Goal: Find specific page/section: Find specific page/section

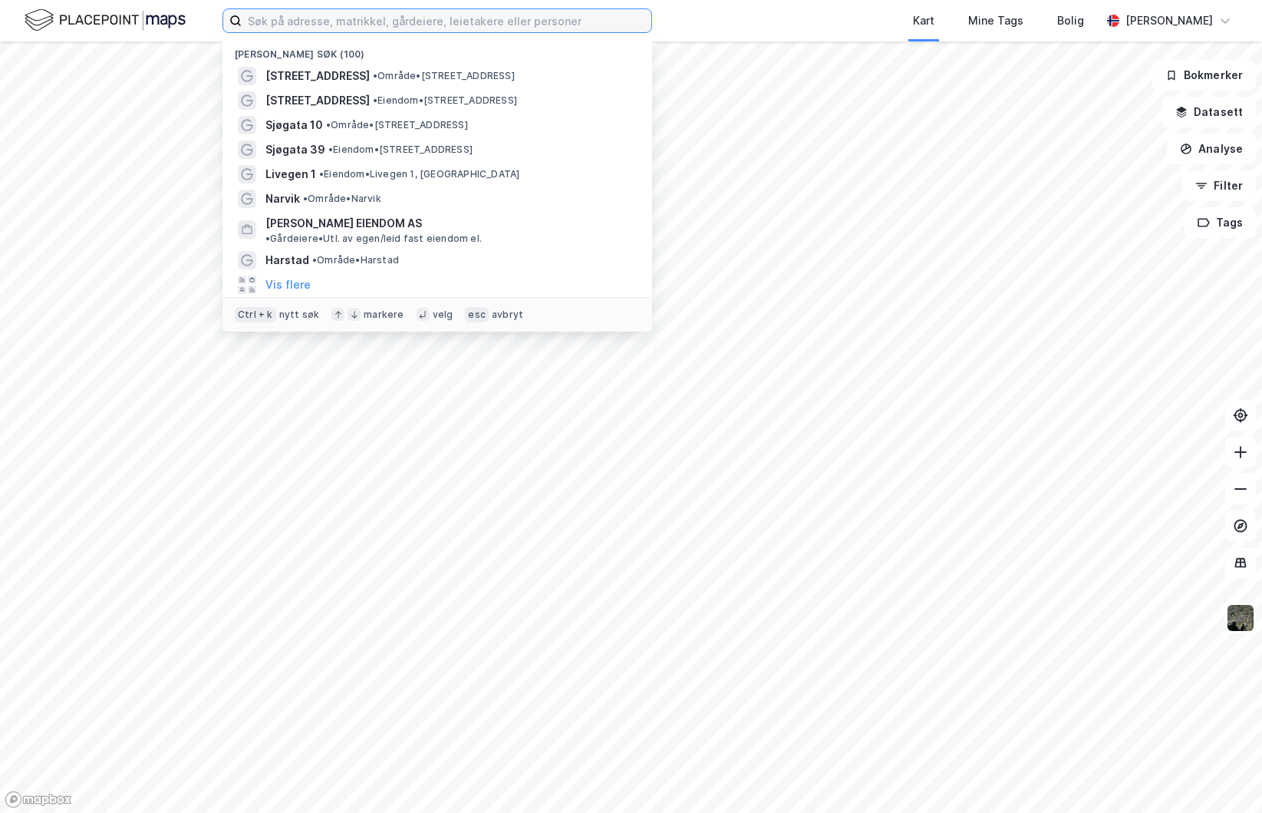
click at [292, 18] on input at bounding box center [447, 20] width 410 height 23
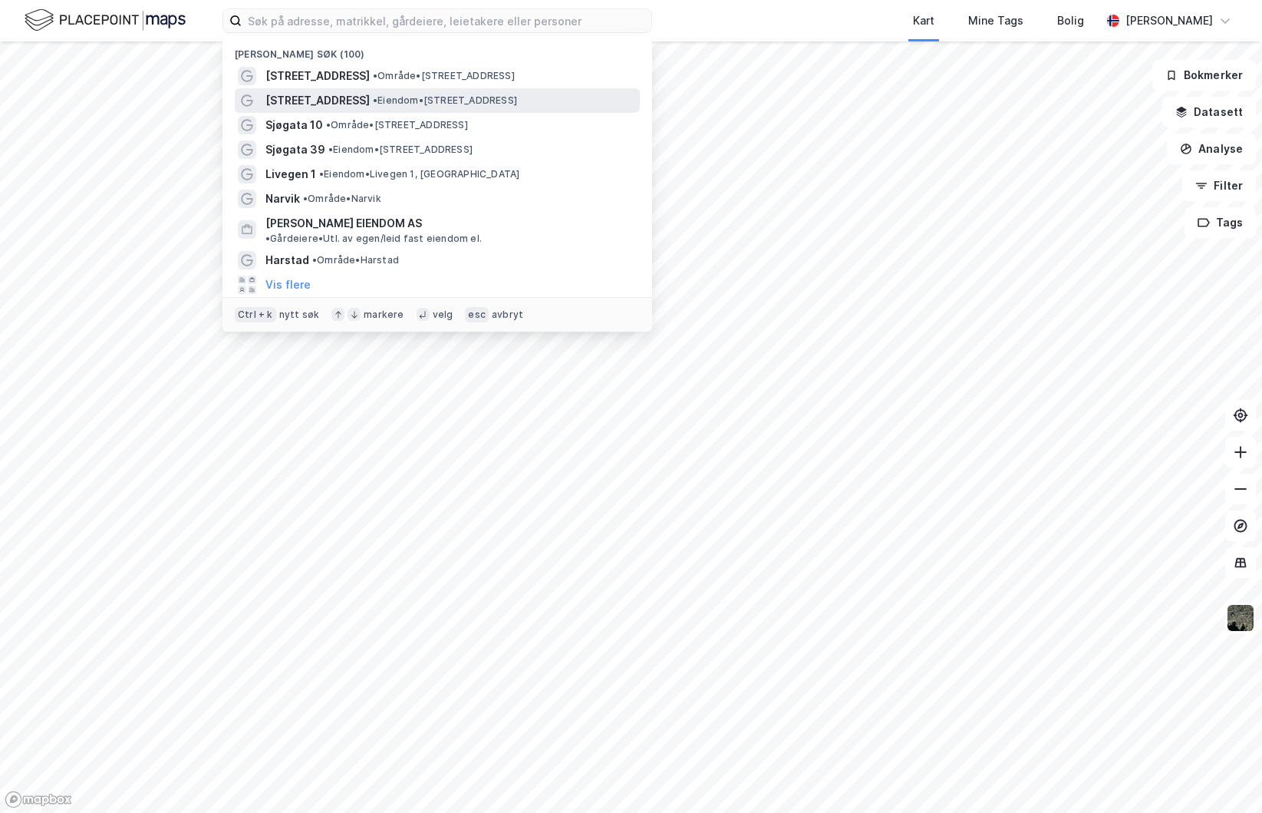
click at [314, 106] on span "[STREET_ADDRESS]" at bounding box center [317, 100] width 104 height 18
